Goal: Find specific page/section: Find specific page/section

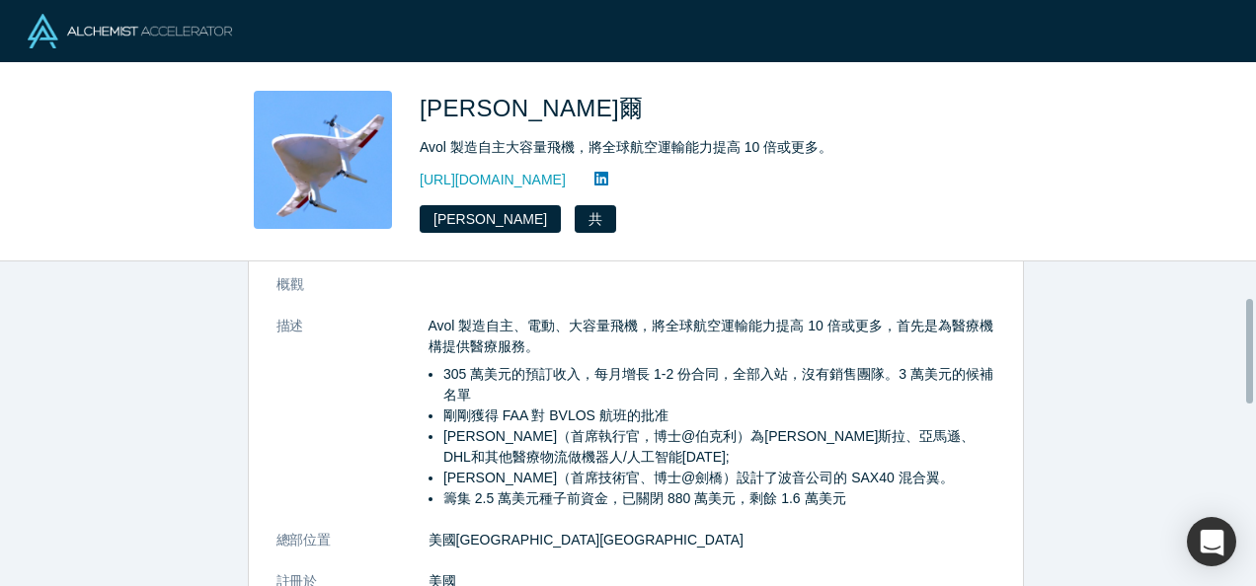
scroll to position [243, 0]
